Goal: Task Accomplishment & Management: Manage account settings

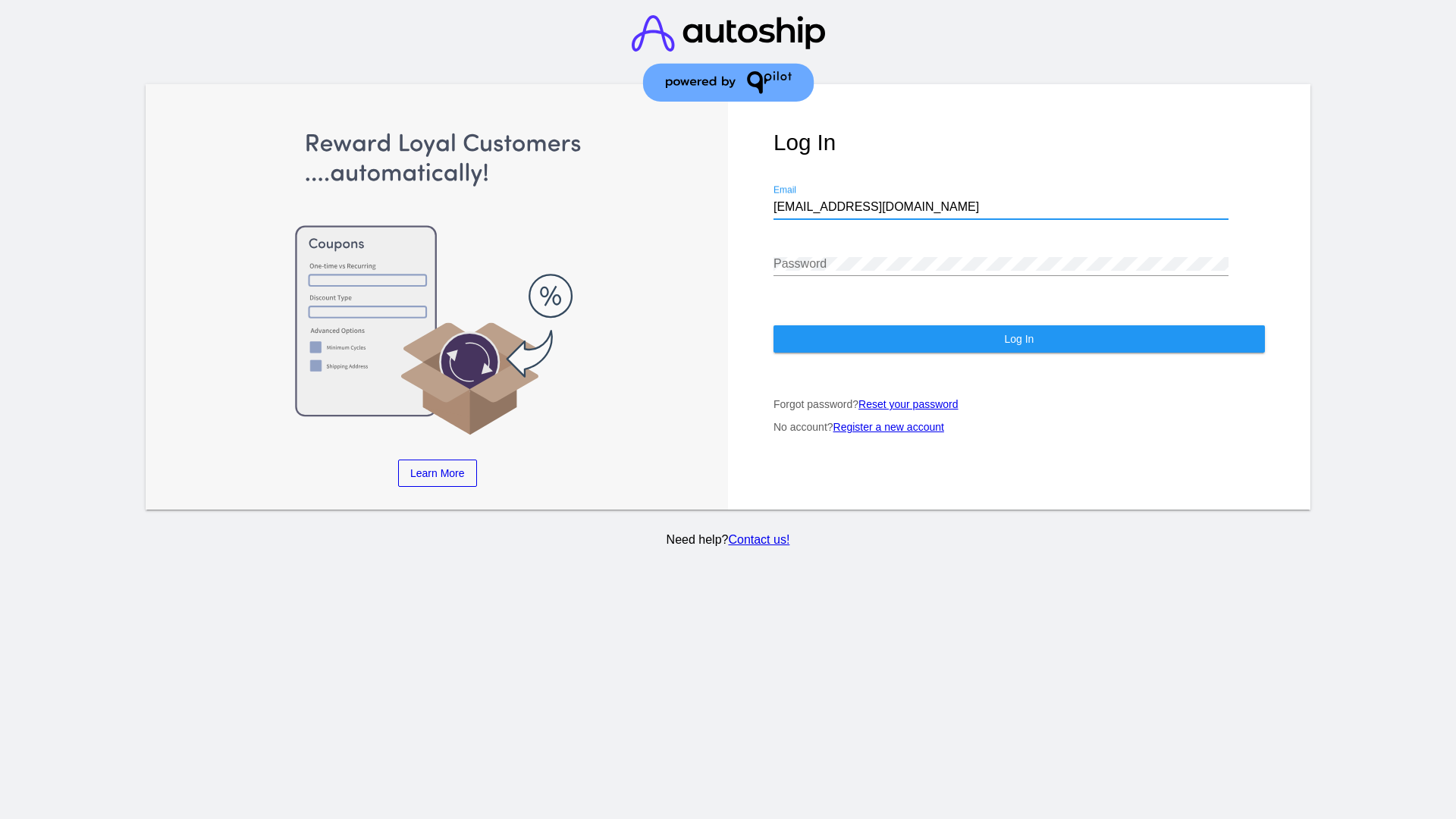
type input "[EMAIL_ADDRESS][DOMAIN_NAME]"
click at [1019, 339] on span "Log In" at bounding box center [1019, 339] width 30 height 12
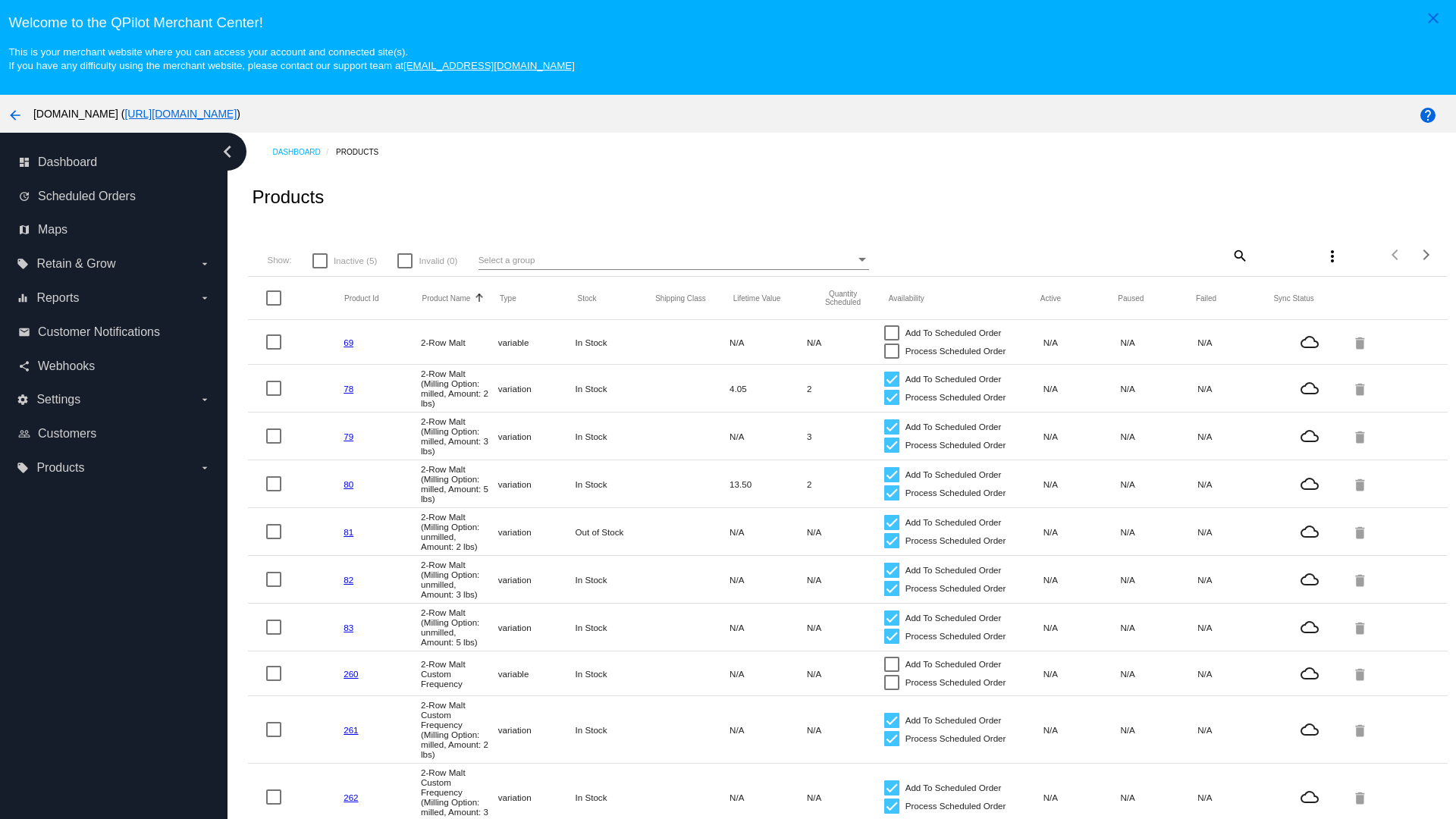
click at [345, 260] on span "Inactive (5)" at bounding box center [355, 261] width 43 height 18
click at [320, 269] on input "Inactive (5)" at bounding box center [320, 269] width 1 height 1
checkbox input "true"
click at [1239, 255] on mat-icon "search" at bounding box center [1239, 255] width 18 height 24
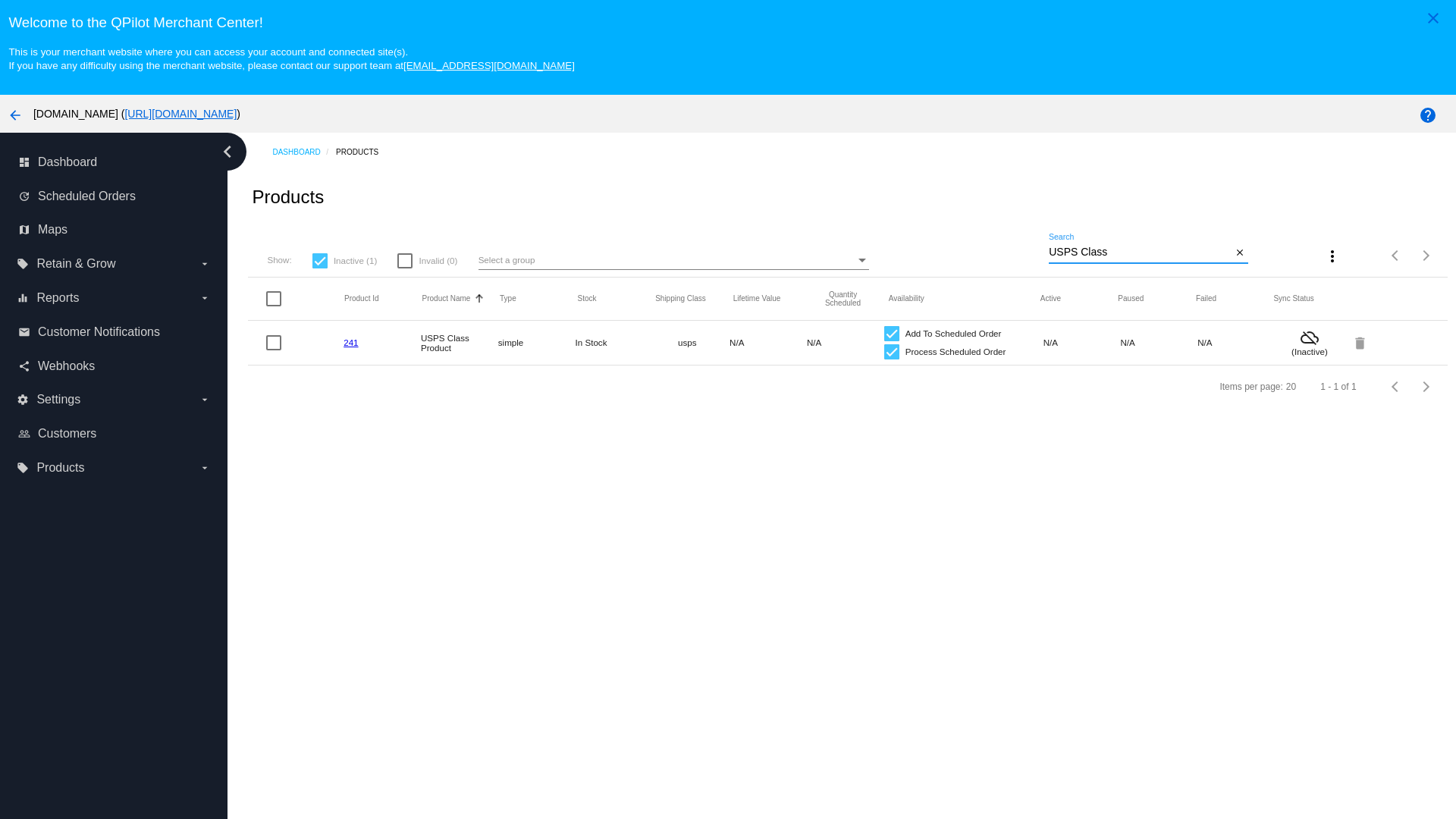
type input "Variable Enable"
